Goal: Information Seeking & Learning: Learn about a topic

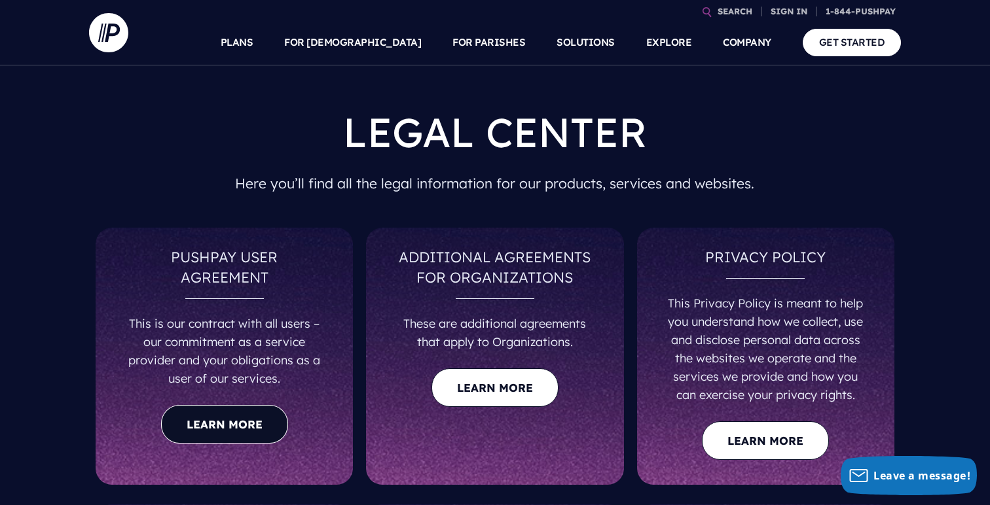
click at [223, 426] on link "Learn more" at bounding box center [224, 424] width 127 height 39
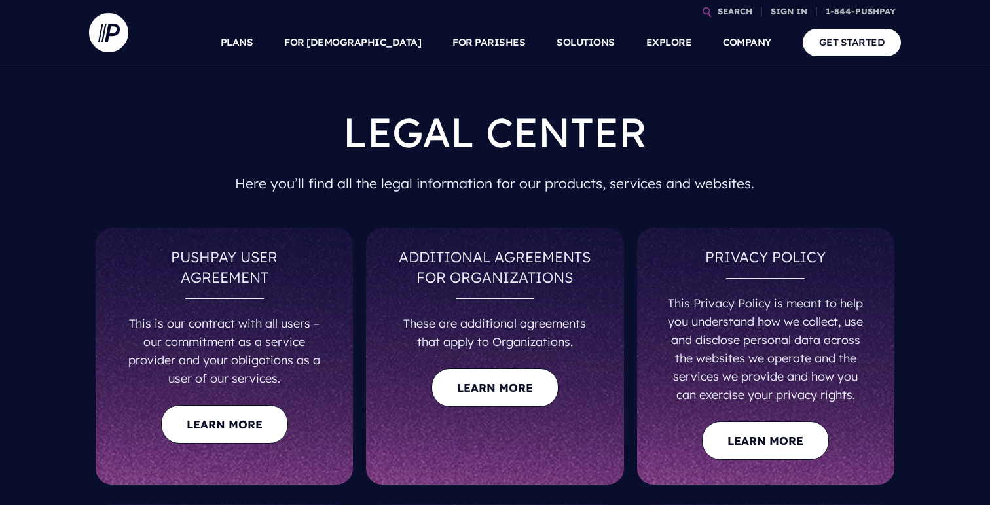
click at [485, 365] on h5 "Learn more" at bounding box center [494, 387] width 197 height 49
click at [484, 397] on link "Learn more" at bounding box center [494, 388] width 127 height 39
